Goal: Task Accomplishment & Management: Use online tool/utility

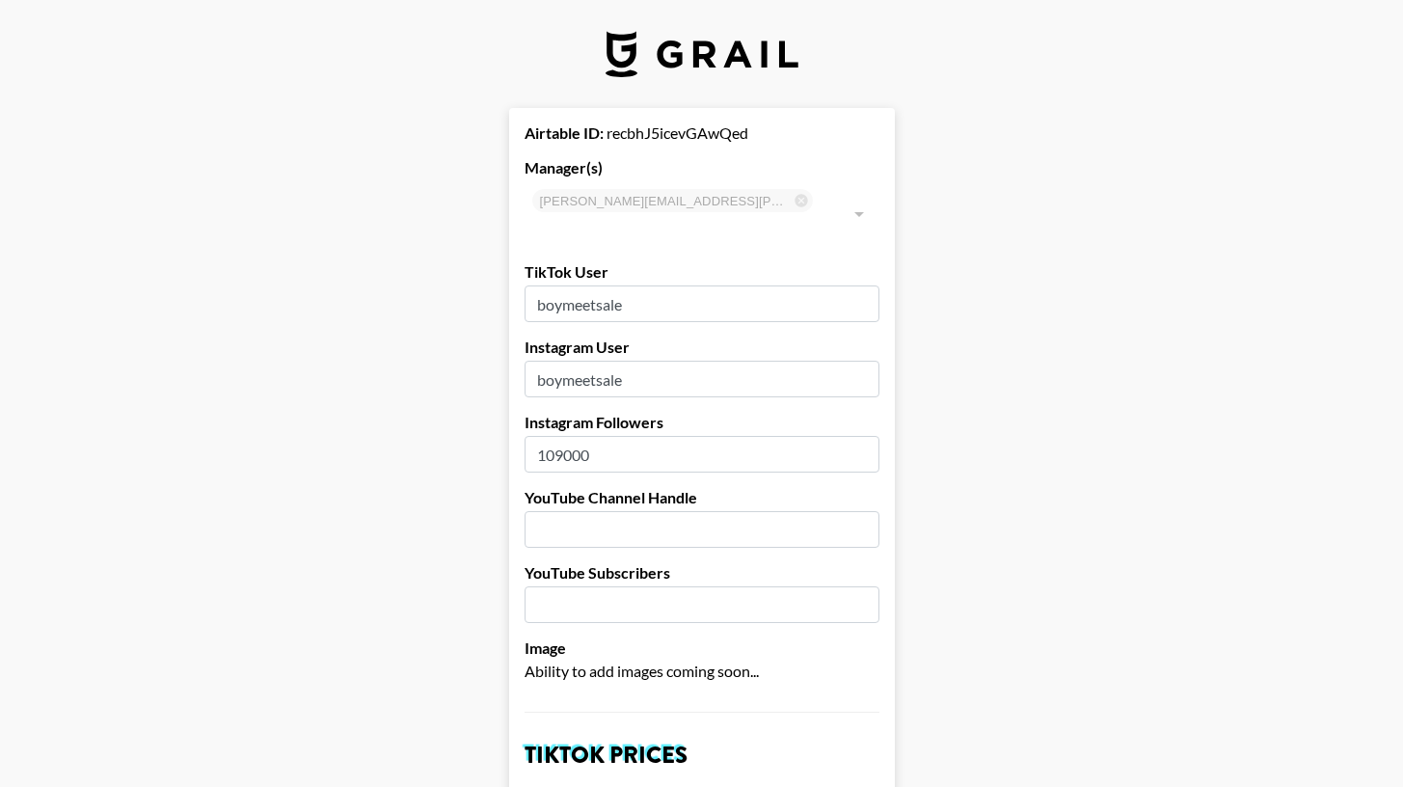
select select "USD"
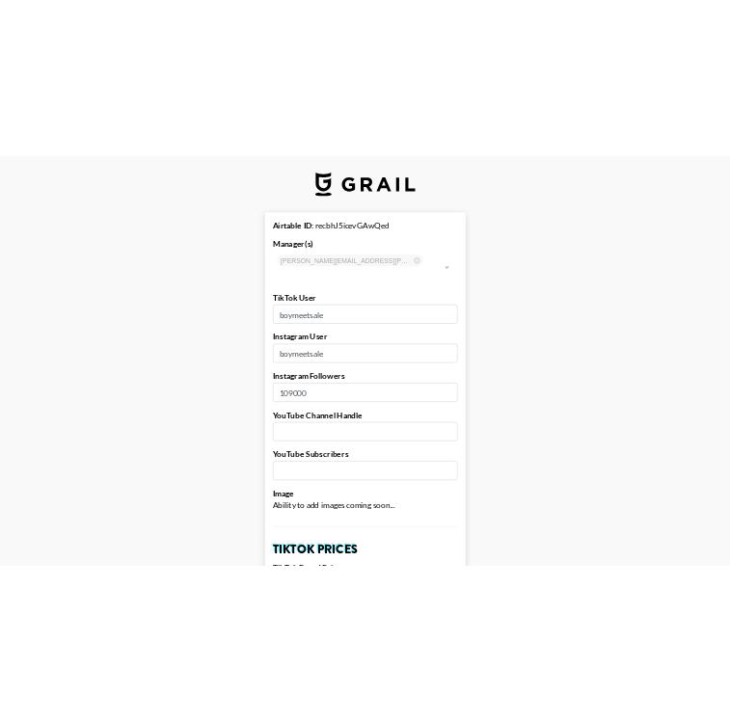
scroll to position [642, 0]
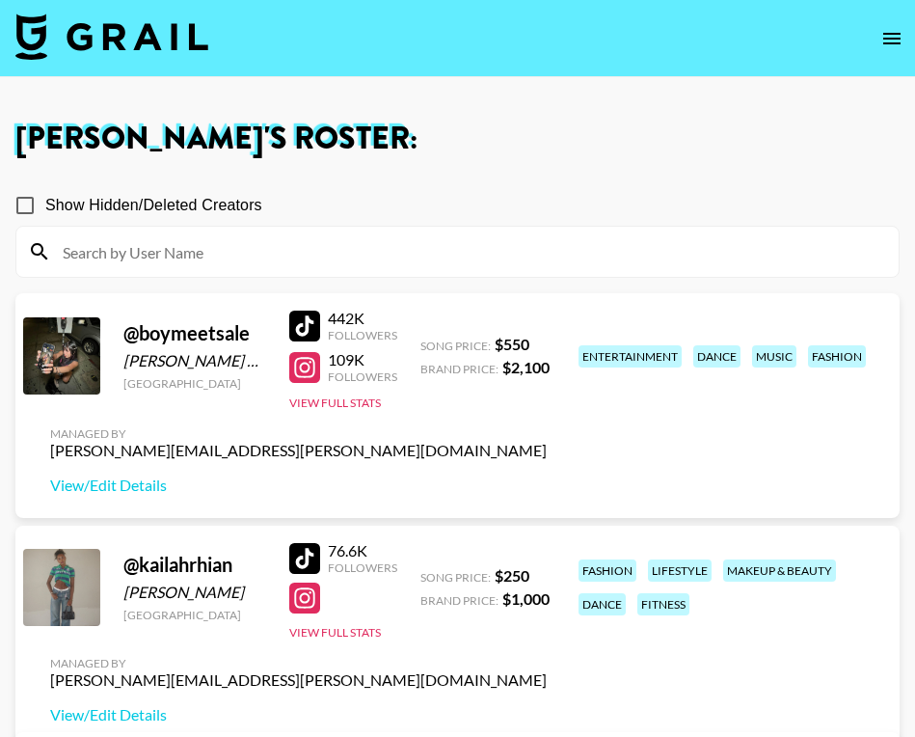
click at [205, 53] on img at bounding box center [111, 37] width 193 height 46
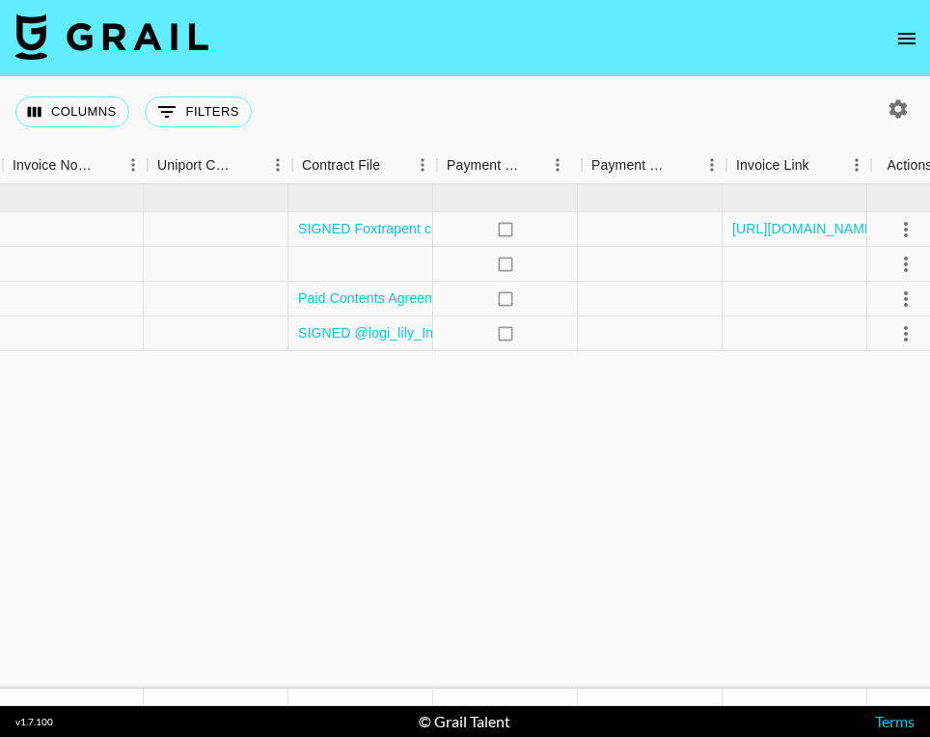
scroll to position [0, 3164]
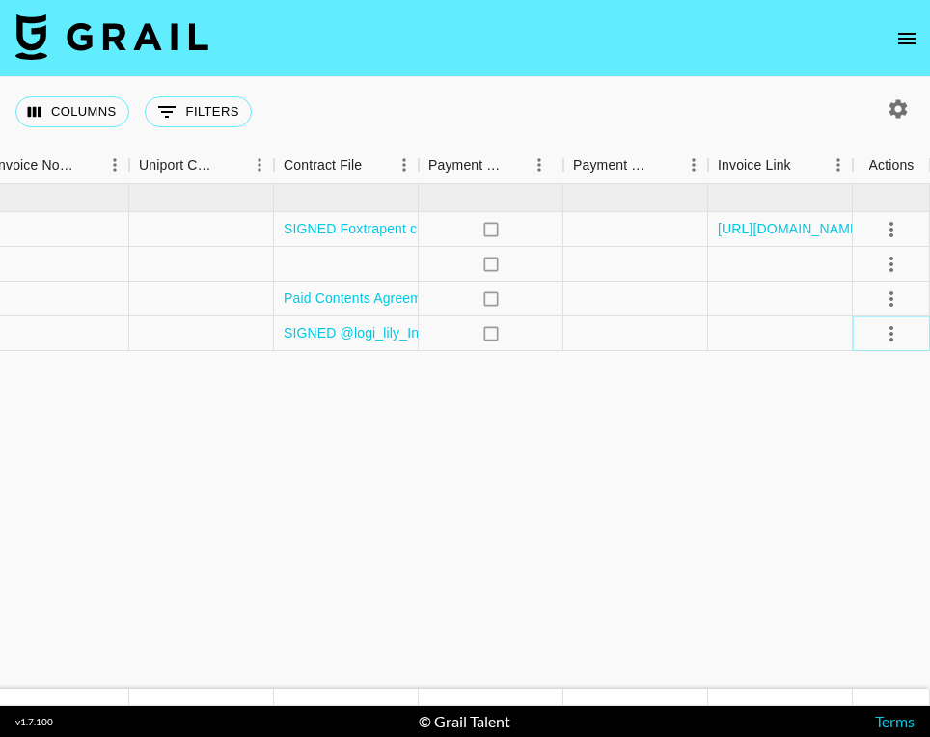
click at [892, 338] on icon "select merge strategy" at bounding box center [890, 333] width 23 height 23
click at [851, 453] on li "Draft Created" at bounding box center [866, 444] width 125 height 35
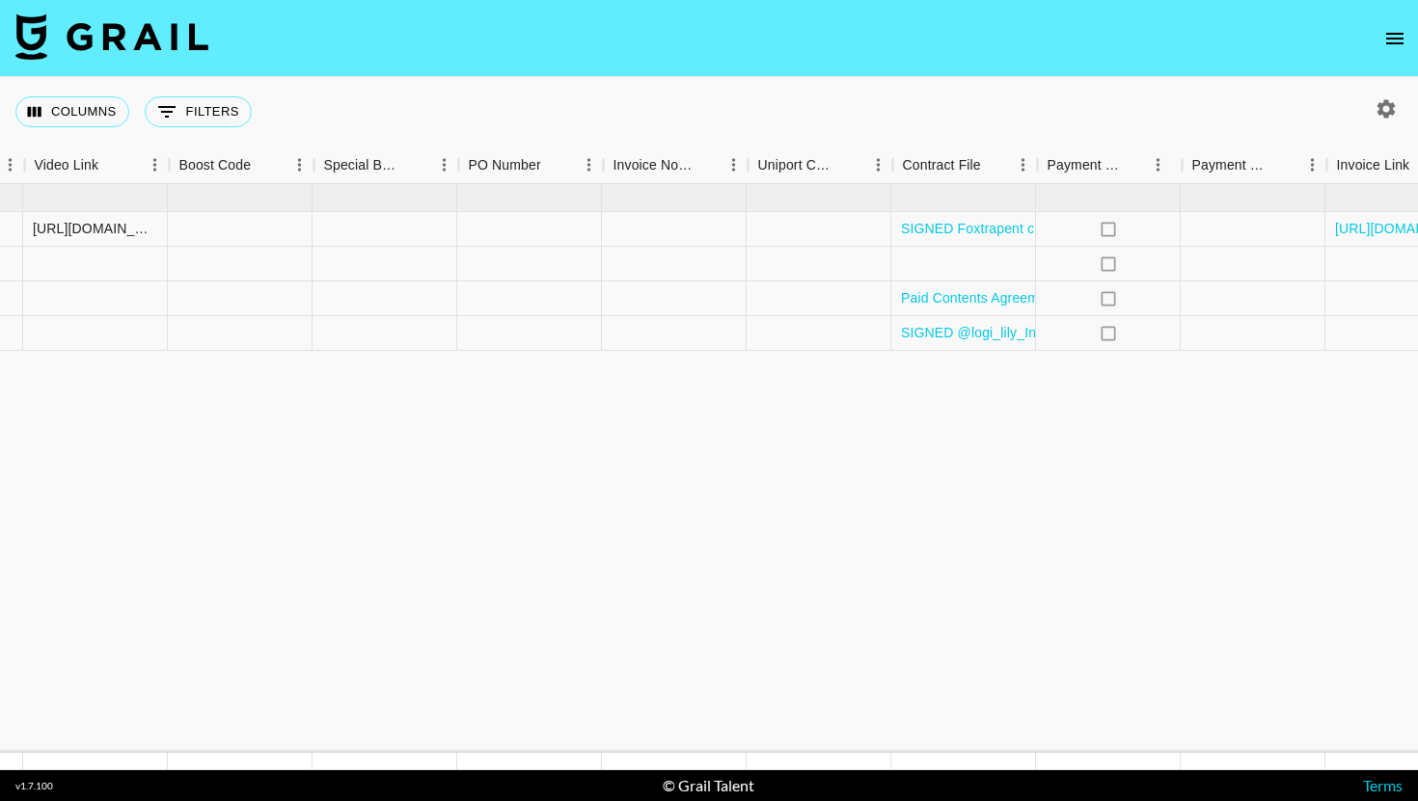
scroll to position [0, 0]
